Goal: Go to known website: Go to known website

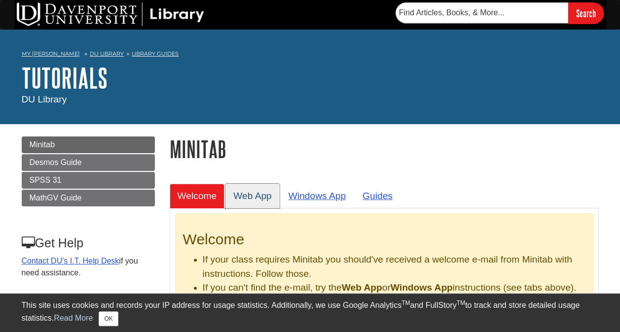
click at [253, 199] on link "Web App" at bounding box center [252, 196] width 54 height 24
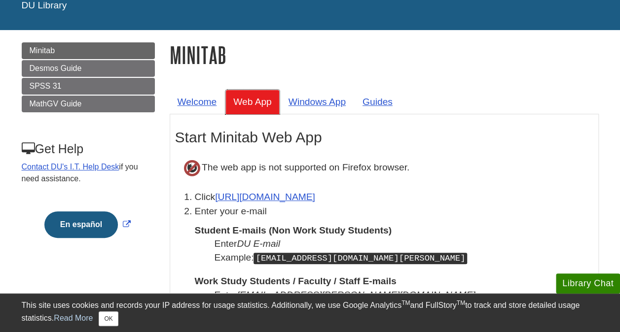
scroll to position [95, 0]
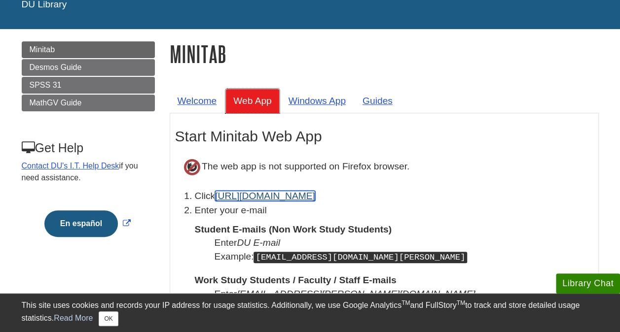
click at [253, 199] on link "[URL][DOMAIN_NAME]" at bounding box center [265, 196] width 100 height 10
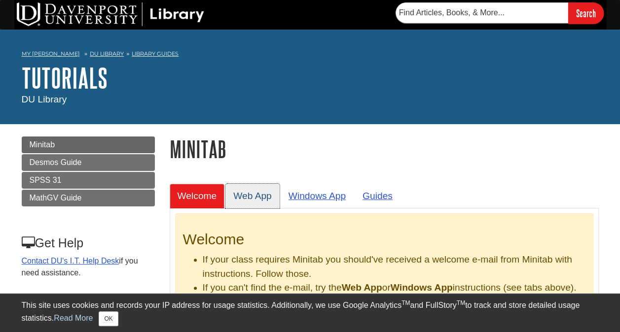
click at [264, 191] on link "Web App" at bounding box center [252, 196] width 54 height 24
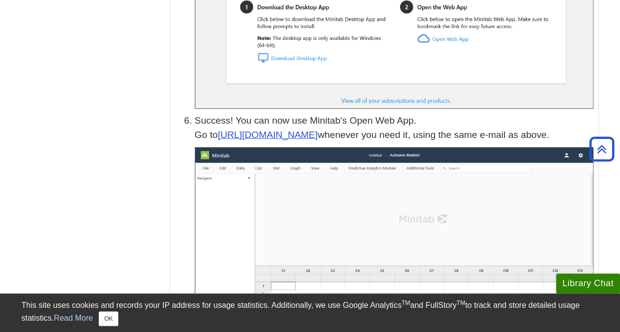
scroll to position [1465, 0]
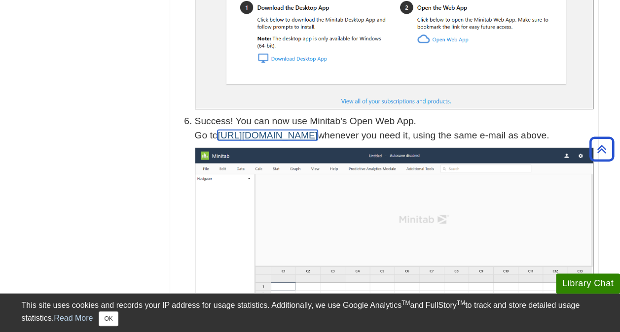
click at [279, 130] on link "[URL][DOMAIN_NAME]" at bounding box center [267, 135] width 100 height 10
